Goal: Transaction & Acquisition: Purchase product/service

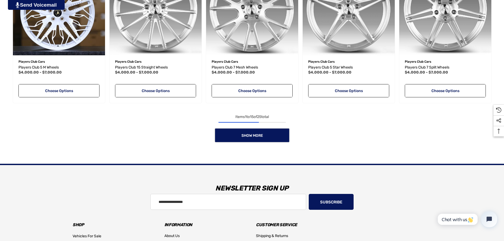
scroll to position [496, 0]
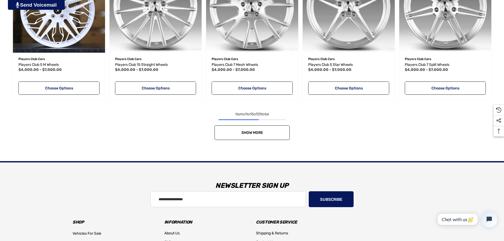
click at [259, 131] on span "Show More" at bounding box center [252, 132] width 22 height 4
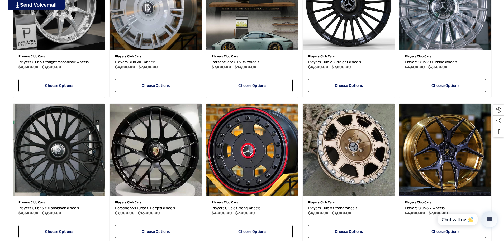
scroll to position [221, 0]
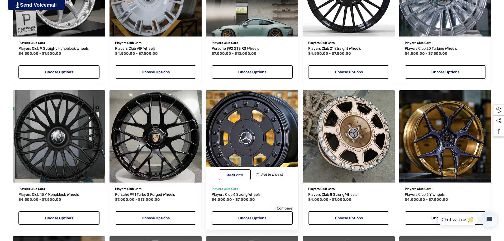
click at [251, 121] on img "Players Club 6 Strong Wheels,Price range from $4,000.00 to $7,000.00\a" at bounding box center [251, 135] width 101 height 101
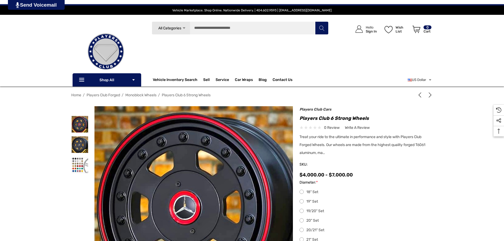
scroll to position [84, 0]
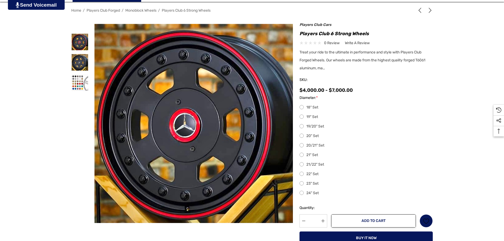
click at [301, 154] on label "21" Set" at bounding box center [366, 155] width 133 height 6
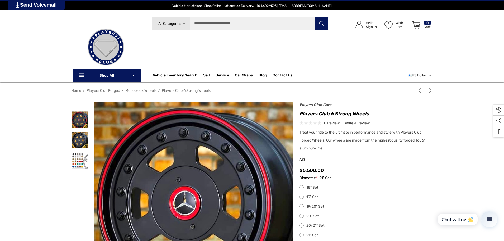
scroll to position [4, 0]
